Goal: Task Accomplishment & Management: Complete application form

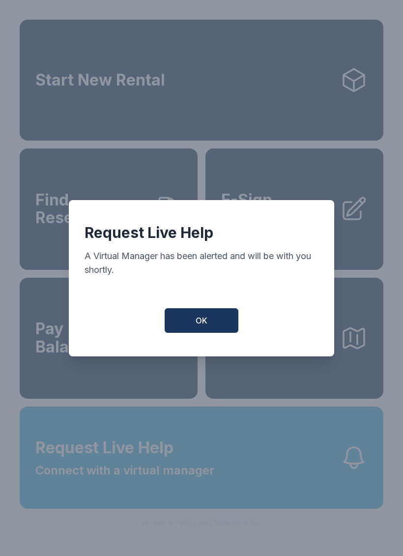
click at [196, 323] on span "OK" at bounding box center [202, 321] width 12 height 12
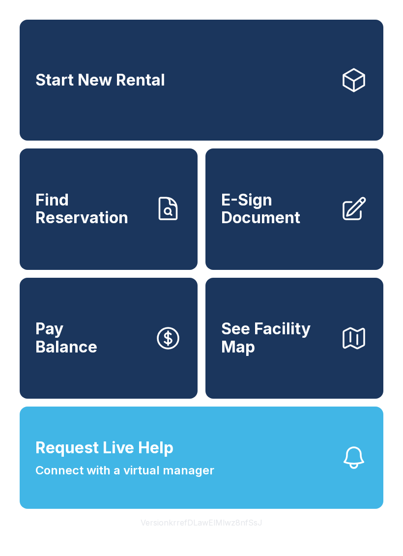
click at [187, 536] on button "Version krrefDLawElMlwz8nfSsJ" at bounding box center [202, 523] width 138 height 28
click at [298, 227] on span "E-Sign Document" at bounding box center [276, 209] width 111 height 36
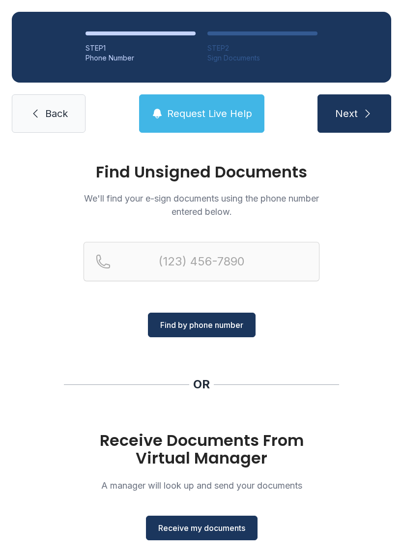
click at [237, 529] on span "Receive my documents" at bounding box center [201, 528] width 87 height 12
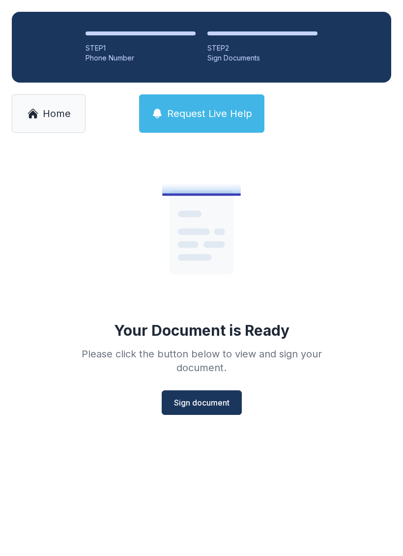
click at [215, 395] on button "Sign document" at bounding box center [202, 402] width 80 height 25
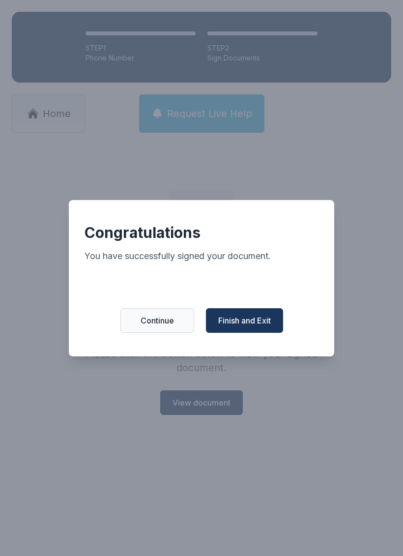
click at [257, 326] on span "Finish and Exit" at bounding box center [244, 321] width 53 height 12
